Goal: Information Seeking & Learning: Learn about a topic

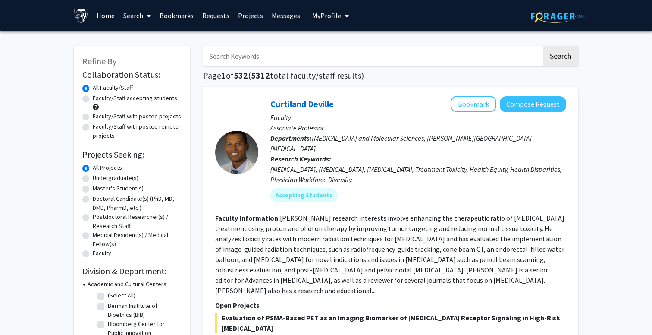
click at [270, 54] on input "Search Keywords" at bounding box center [372, 56] width 339 height 20
type input "[PERSON_NAME]"
click at [560, 57] on button "Search" at bounding box center [560, 56] width 35 height 20
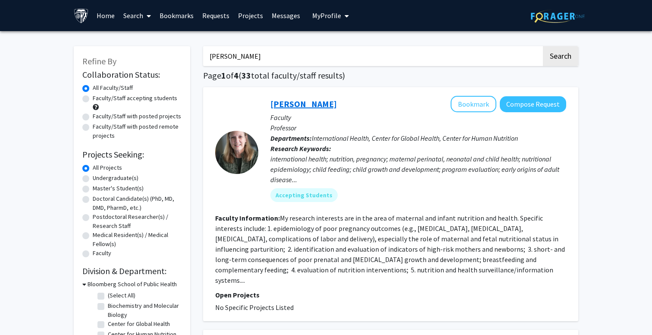
click at [313, 107] on link "[PERSON_NAME]" at bounding box center [303, 103] width 66 height 11
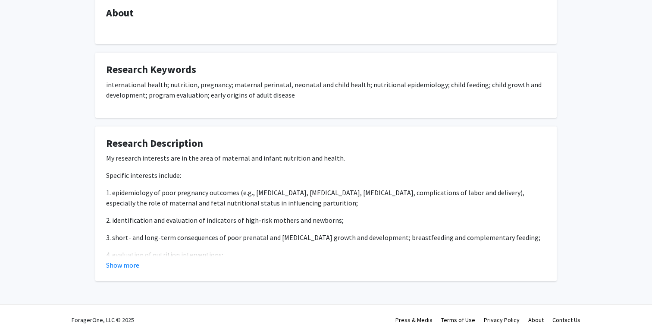
scroll to position [161, 0]
click at [134, 265] on button "Show more" at bounding box center [122, 265] width 33 height 10
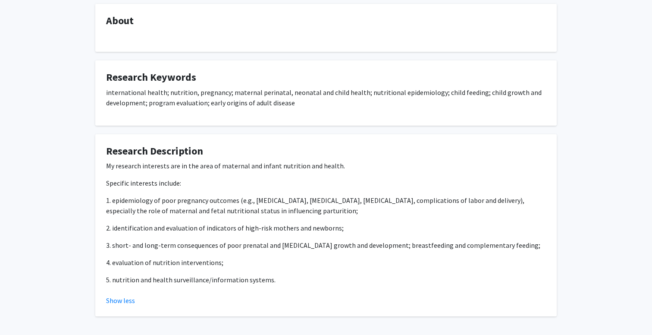
scroll to position [141, 0]
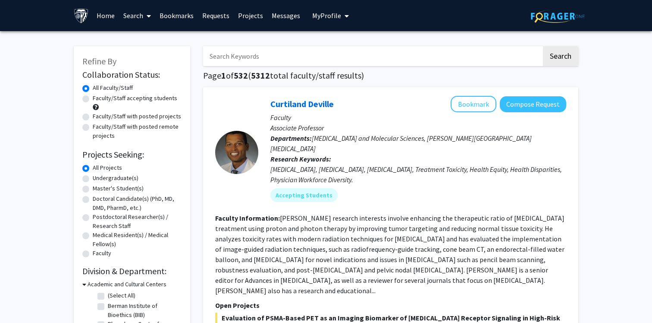
click at [316, 57] on input "Search Keywords" at bounding box center [372, 56] width 339 height 20
type input "[PERSON_NAME]"
click at [560, 57] on button "Search" at bounding box center [560, 56] width 35 height 20
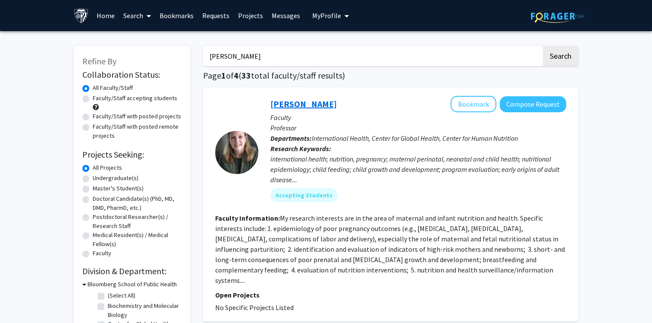
click at [290, 104] on link "[PERSON_NAME]" at bounding box center [303, 103] width 66 height 11
click at [231, 59] on input "[PERSON_NAME]" at bounding box center [372, 56] width 339 height 20
type input "[PERSON_NAME]"
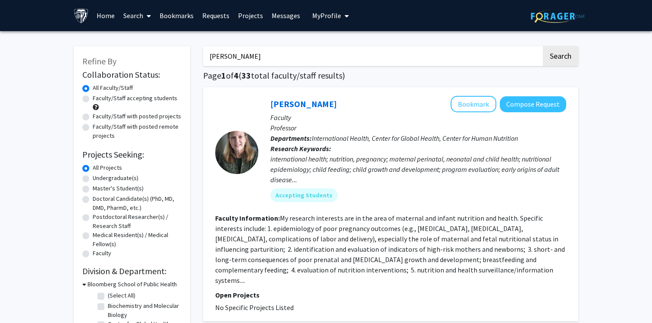
click at [560, 57] on button "Search" at bounding box center [560, 56] width 35 height 20
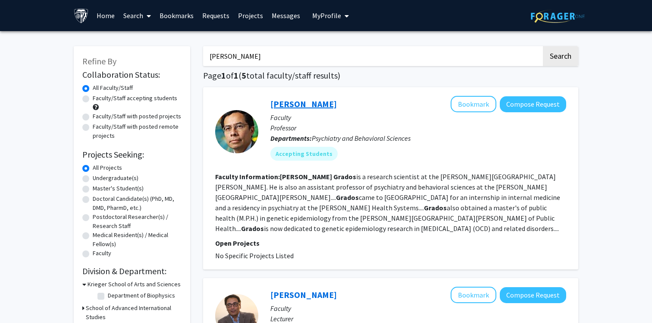
click at [302, 105] on link "[PERSON_NAME]" at bounding box center [303, 103] width 66 height 11
click at [223, 55] on input "[PERSON_NAME]" at bounding box center [372, 56] width 339 height 20
type input "[PERSON_NAME]"
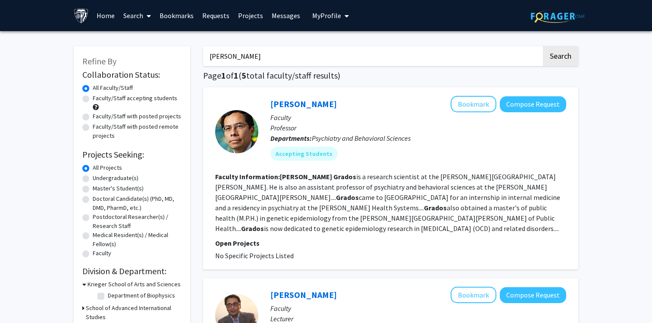
click at [560, 57] on button "Search" at bounding box center [560, 56] width 35 height 20
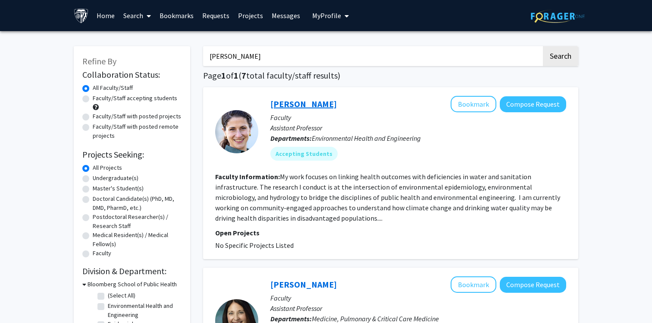
click at [295, 104] on link "[PERSON_NAME]" at bounding box center [303, 103] width 66 height 11
click at [260, 57] on input "[PERSON_NAME]" at bounding box center [372, 56] width 339 height 20
type input "[PERSON_NAME]"
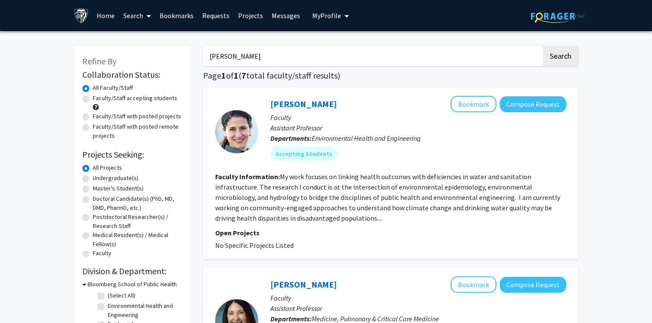
click at [560, 57] on button "Search" at bounding box center [560, 56] width 35 height 20
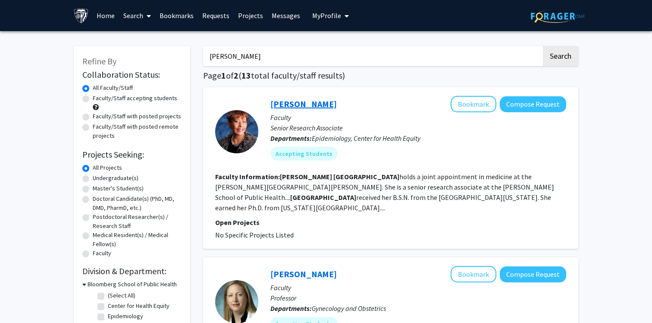
click at [302, 106] on link "[PERSON_NAME]" at bounding box center [303, 103] width 66 height 11
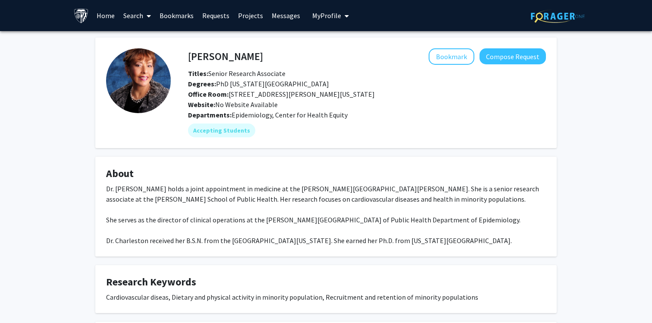
scroll to position [0, 0]
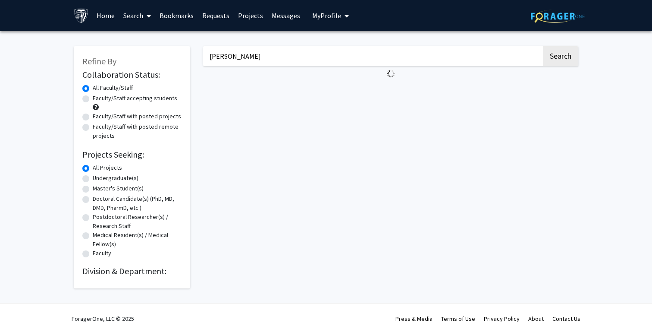
click at [230, 53] on input "[PERSON_NAME]" at bounding box center [372, 56] width 339 height 20
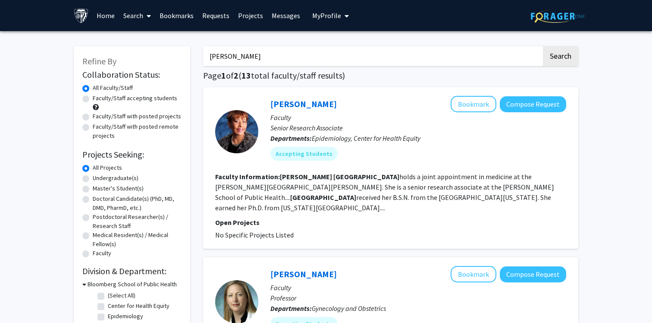
click at [230, 53] on input "[PERSON_NAME]" at bounding box center [372, 56] width 339 height 20
type input "[PERSON_NAME]"
click at [560, 57] on button "Search" at bounding box center [560, 56] width 35 height 20
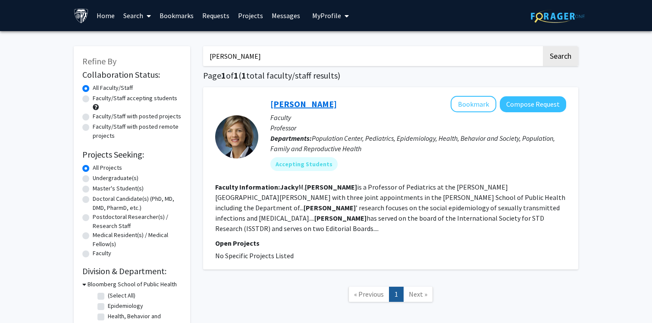
click at [312, 107] on link "[PERSON_NAME]" at bounding box center [303, 103] width 66 height 11
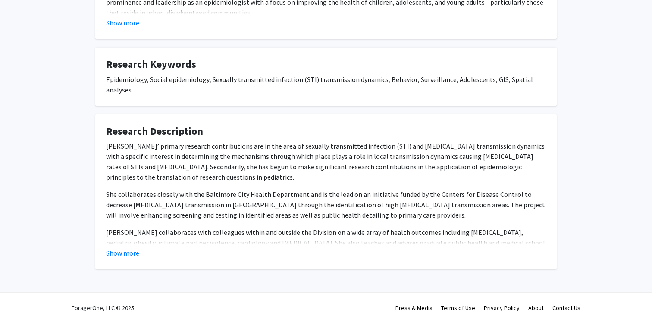
scroll to position [294, 0]
click at [116, 251] on button "Show more" at bounding box center [122, 253] width 33 height 10
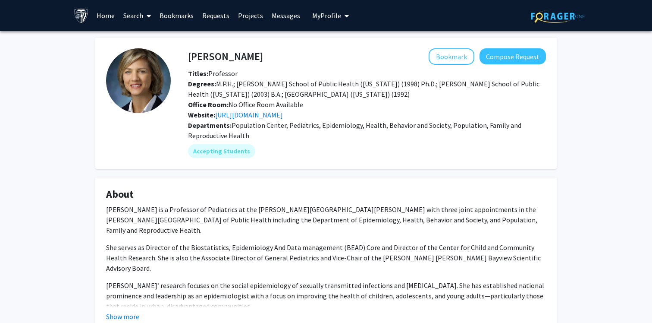
scroll to position [0, 0]
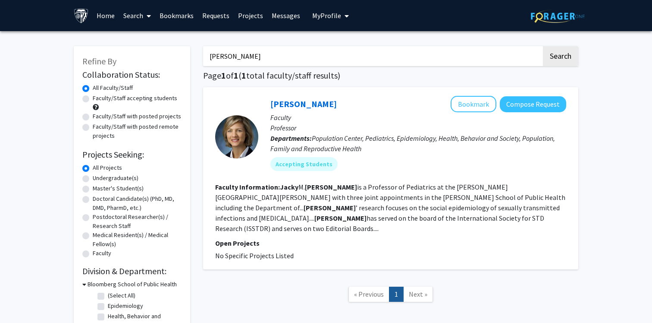
click at [221, 54] on input "[PERSON_NAME]" at bounding box center [372, 56] width 339 height 20
click at [560, 57] on button "Search" at bounding box center [560, 56] width 35 height 20
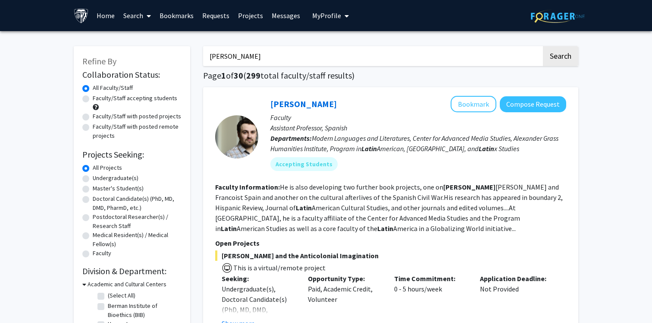
click at [226, 58] on input "[PERSON_NAME]" at bounding box center [372, 56] width 339 height 20
type input "[PERSON_NAME]"
click at [560, 57] on button "Search" at bounding box center [560, 56] width 35 height 20
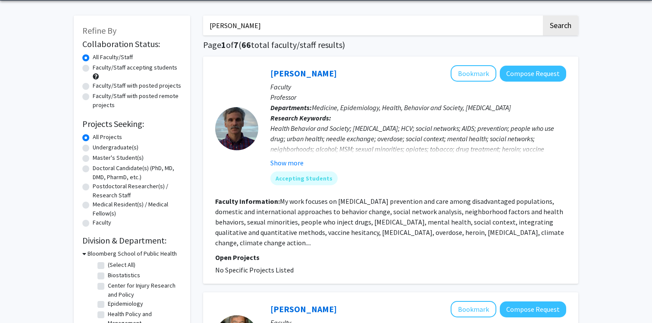
scroll to position [49, 0]
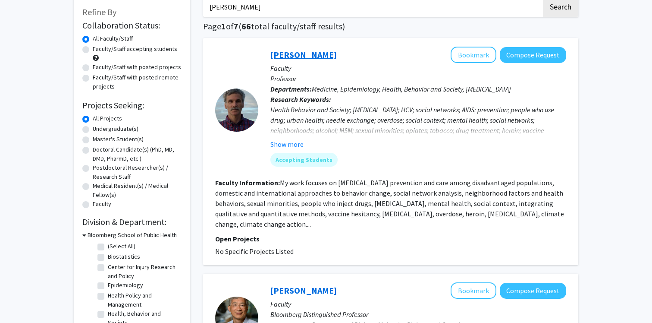
click at [298, 58] on link "[PERSON_NAME]" at bounding box center [303, 54] width 66 height 11
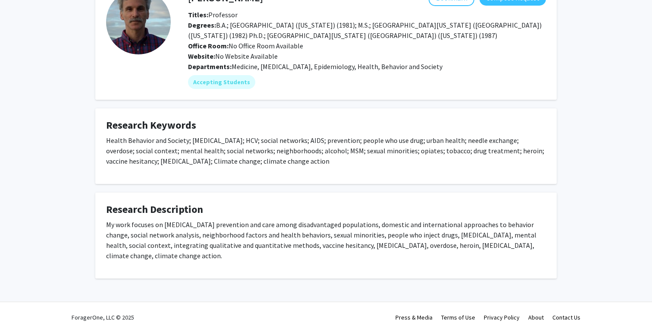
scroll to position [58, 0]
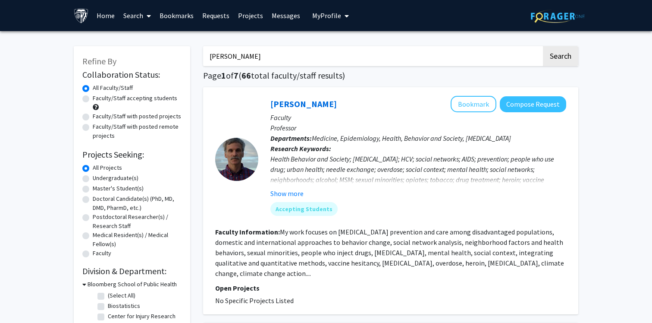
click at [239, 54] on input "[PERSON_NAME]" at bounding box center [372, 56] width 339 height 20
type input "[PERSON_NAME]"
click at [560, 57] on button "Search" at bounding box center [560, 56] width 35 height 20
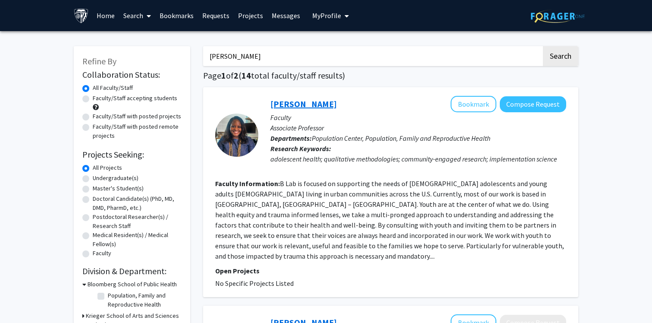
click at [287, 103] on link "[PERSON_NAME]" at bounding box center [303, 103] width 66 height 11
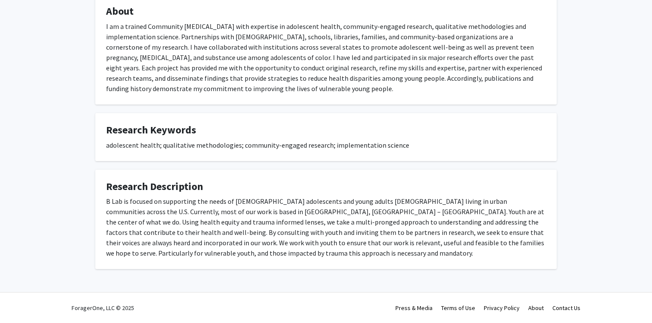
scroll to position [149, 0]
click at [330, 137] on fg-card-title "Research Keywords" at bounding box center [326, 132] width 440 height 16
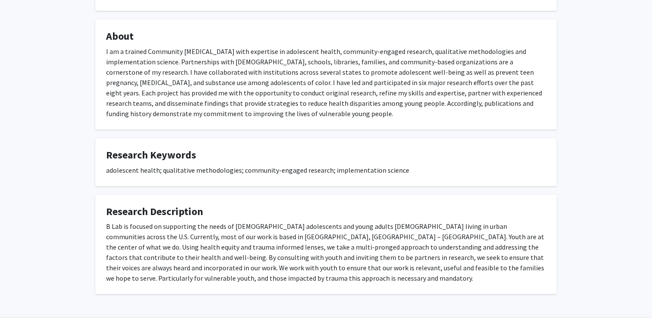
scroll to position [113, 0]
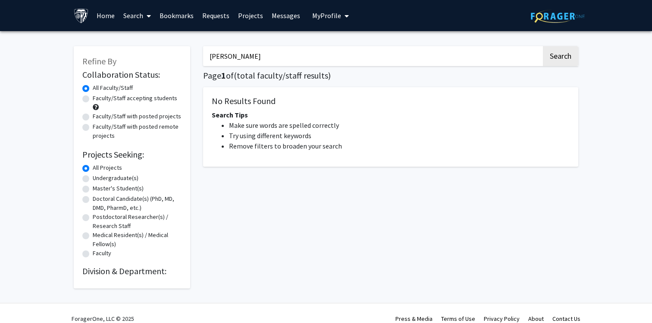
click at [238, 60] on input "[PERSON_NAME]" at bounding box center [372, 56] width 339 height 20
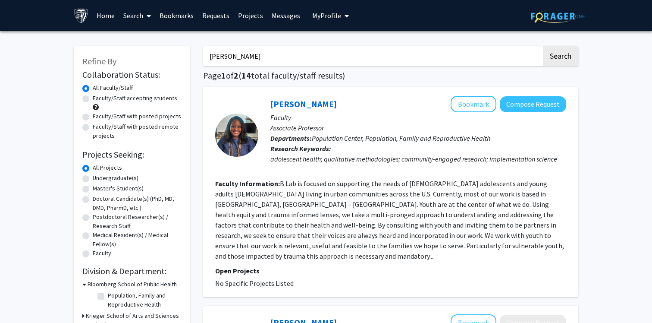
click at [238, 60] on input "[PERSON_NAME]" at bounding box center [372, 56] width 339 height 20
click at [560, 57] on button "Search" at bounding box center [560, 56] width 35 height 20
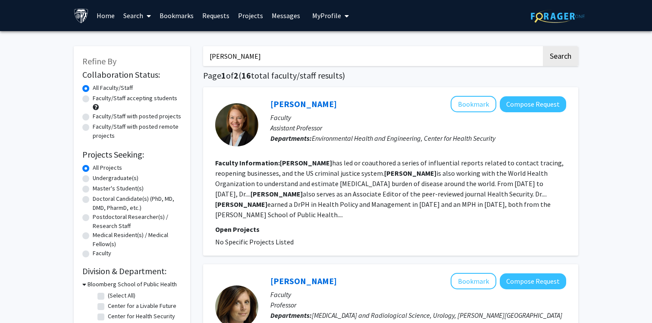
click at [237, 59] on input "[PERSON_NAME]" at bounding box center [372, 56] width 339 height 20
type input "[PERSON_NAME]"
click at [560, 57] on button "Search" at bounding box center [560, 56] width 35 height 20
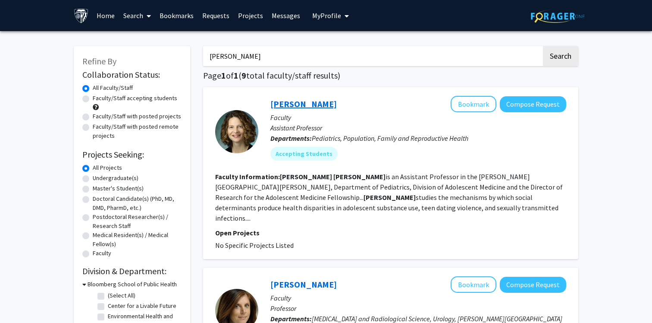
click at [307, 104] on link "[PERSON_NAME]" at bounding box center [303, 103] width 66 height 11
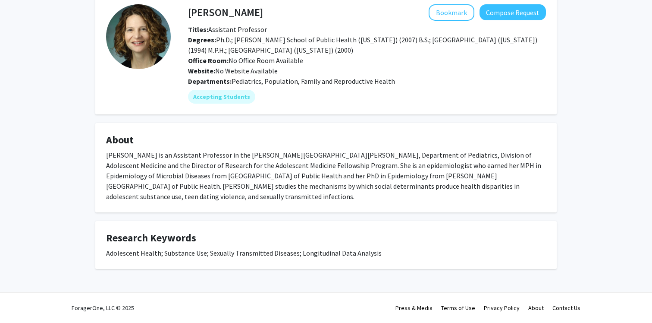
scroll to position [44, 0]
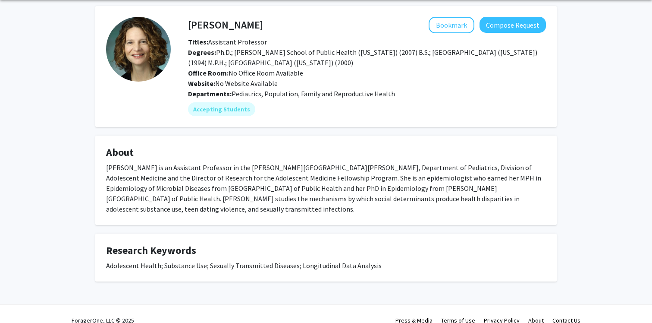
scroll to position [33, 0]
